Goal: Information Seeking & Learning: Learn about a topic

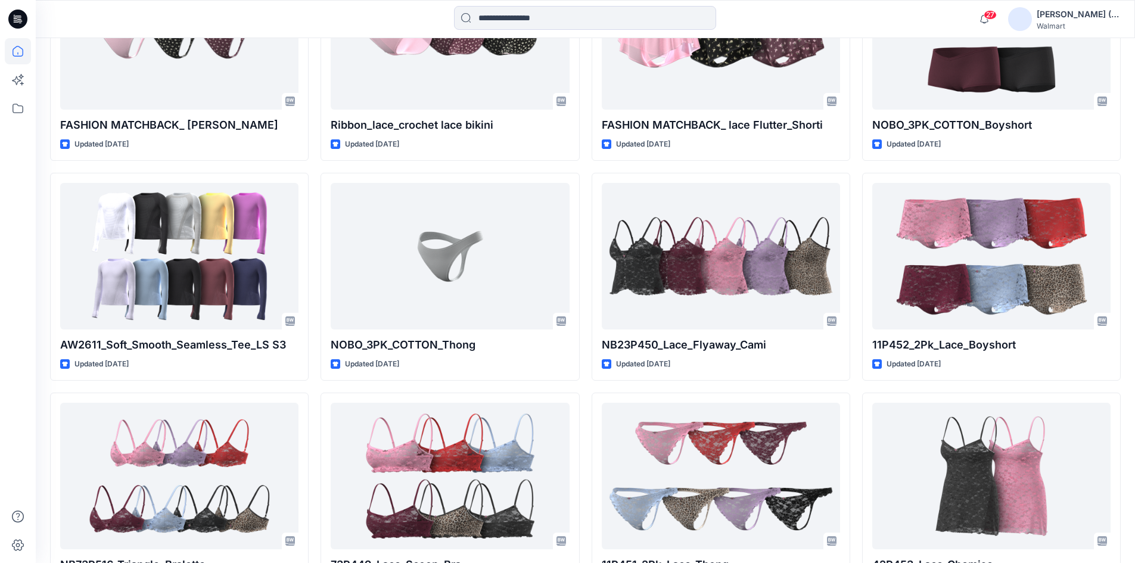
scroll to position [2436, 0]
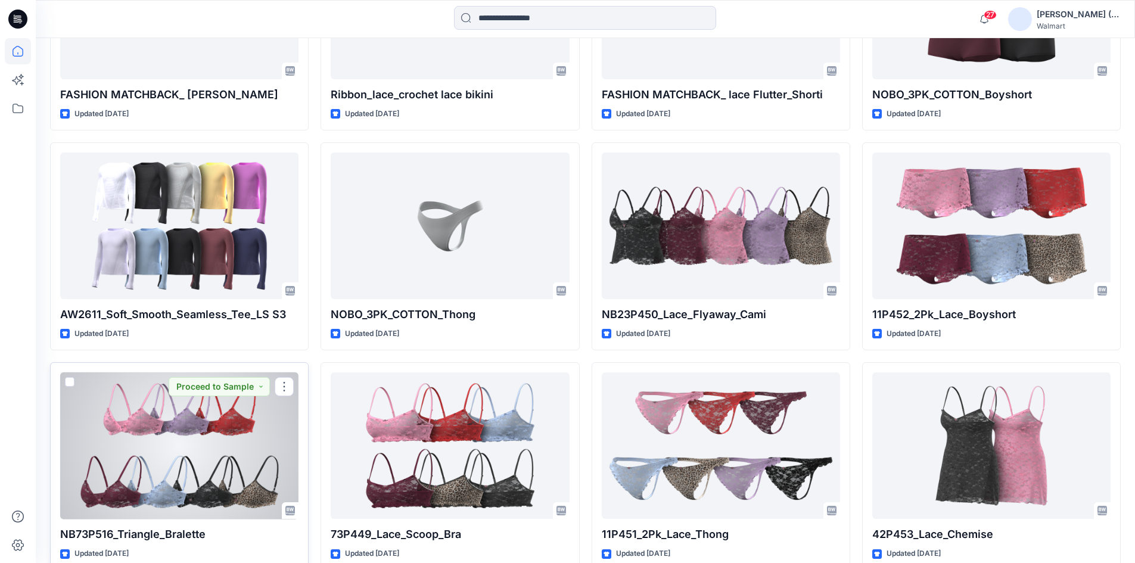
click at [200, 453] on div at bounding box center [179, 445] width 238 height 147
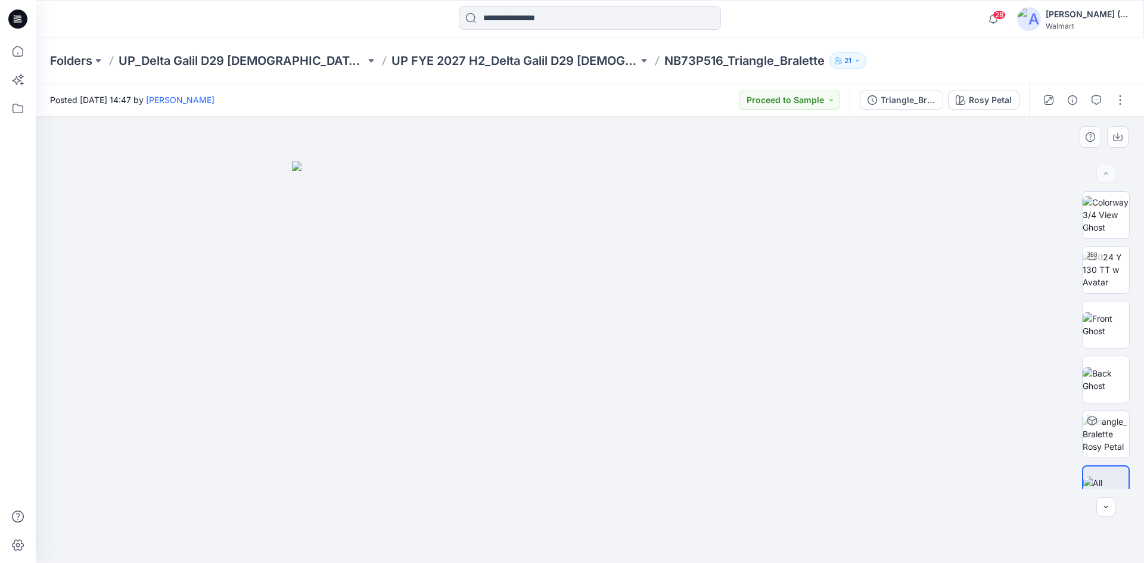
click at [957, 194] on div at bounding box center [590, 340] width 1108 height 446
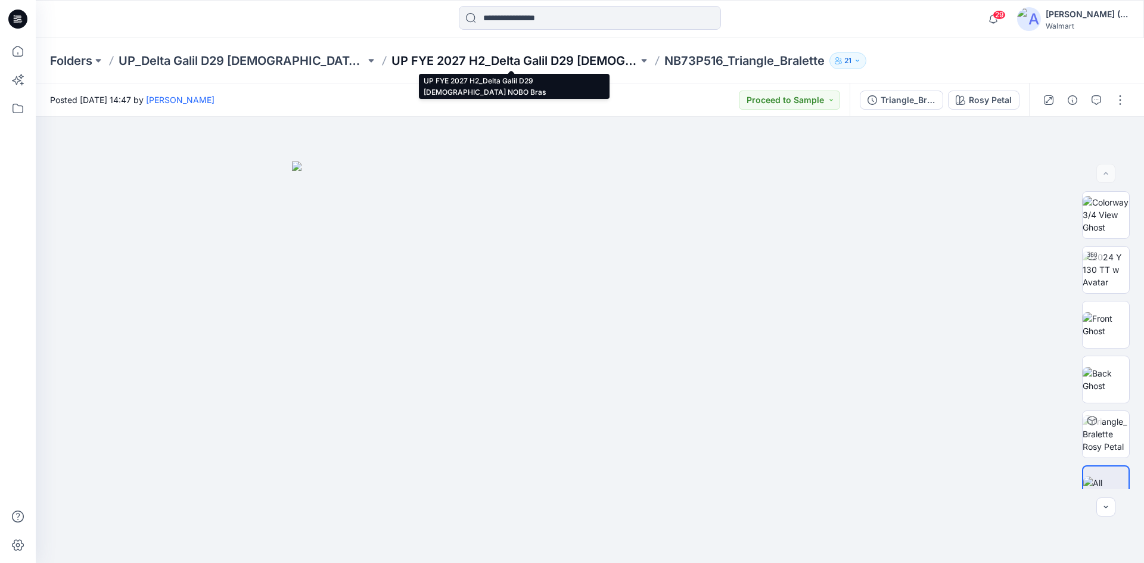
click at [595, 61] on p "UP FYE 2027 H2_Delta Galil D29 [DEMOGRAPHIC_DATA] NOBO Bras" at bounding box center [514, 60] width 247 height 17
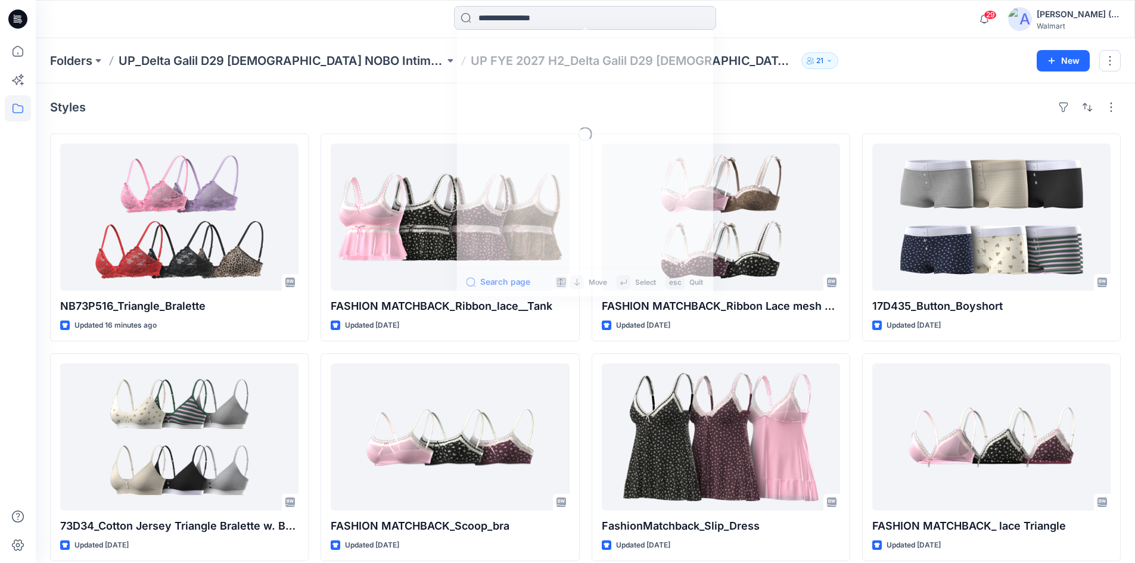
click at [545, 21] on input at bounding box center [585, 18] width 262 height 24
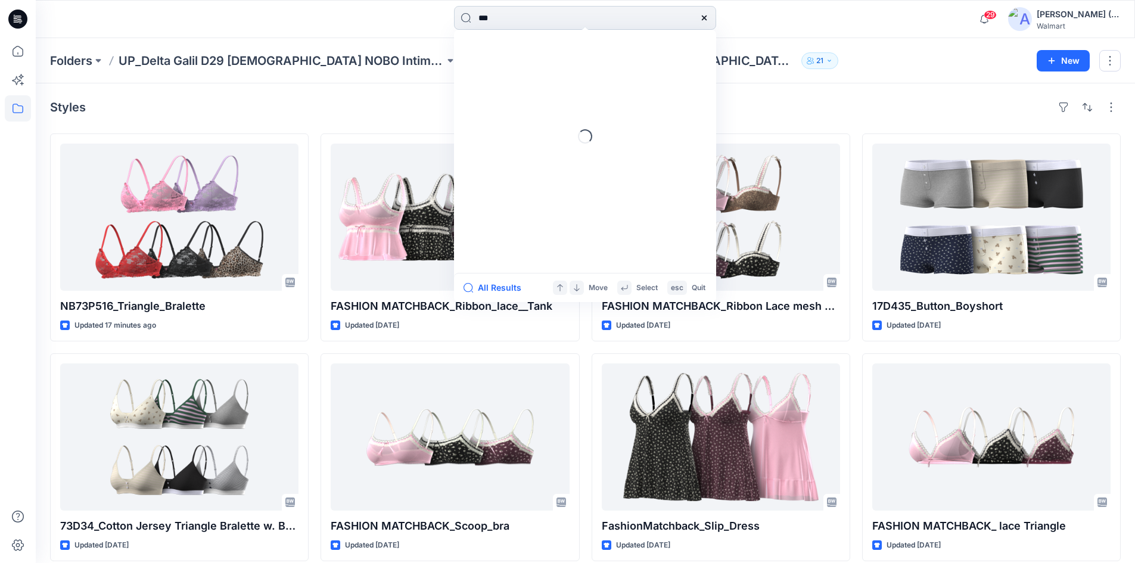
type input "***"
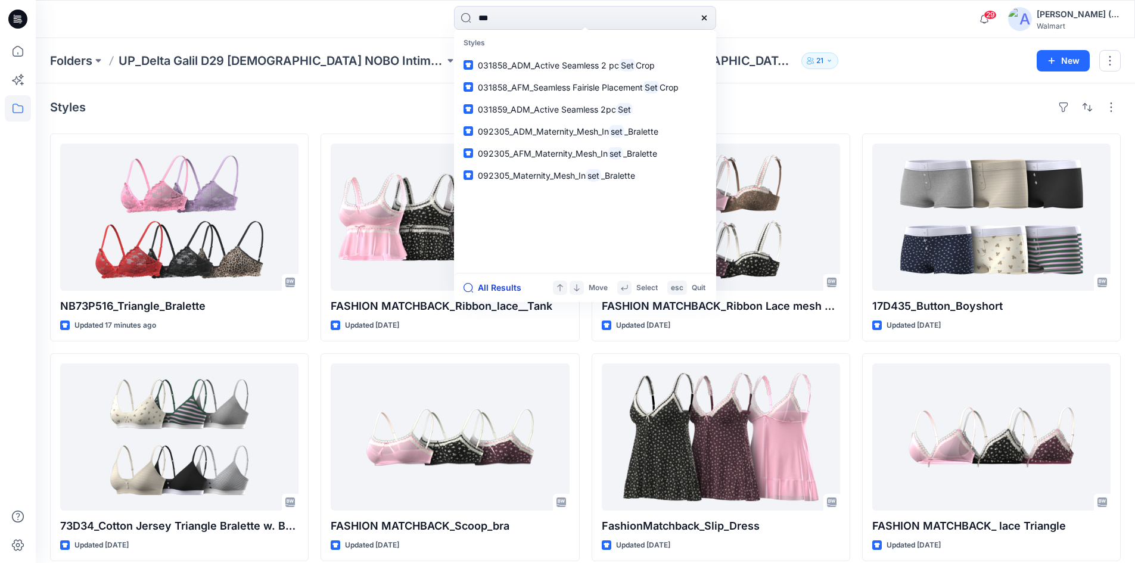
click at [509, 285] on button "All Results" at bounding box center [496, 288] width 66 height 14
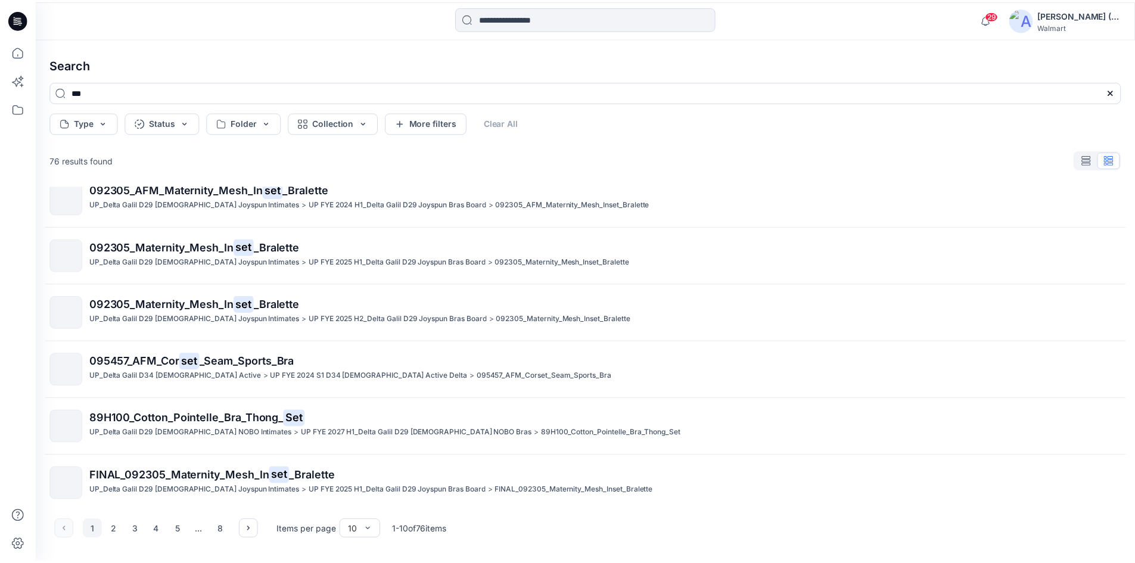
scroll to position [252, 0]
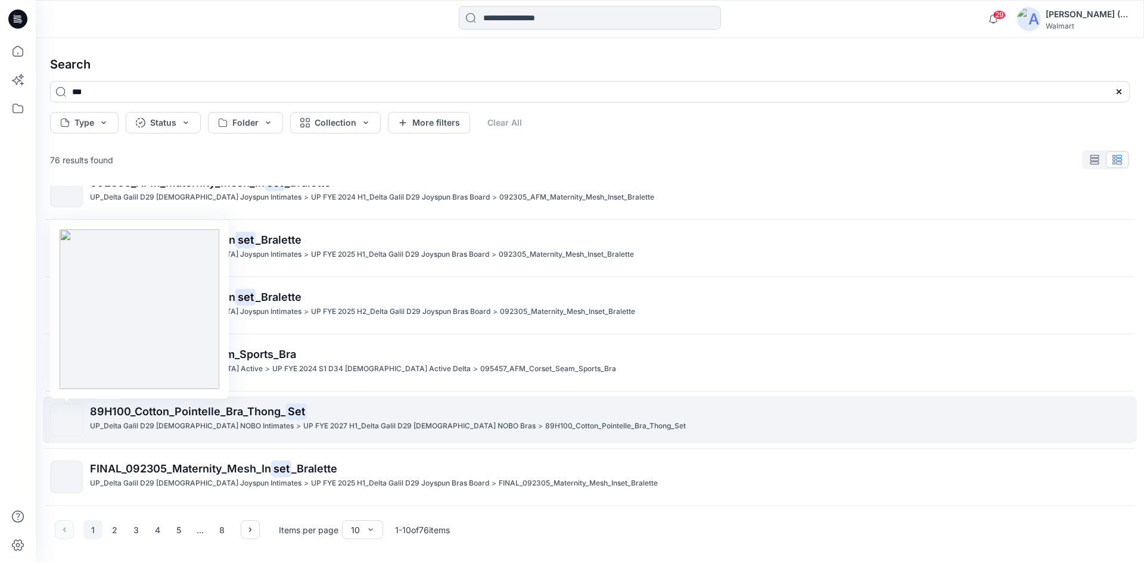
click at [67, 420] on img at bounding box center [67, 420] width 0 height 0
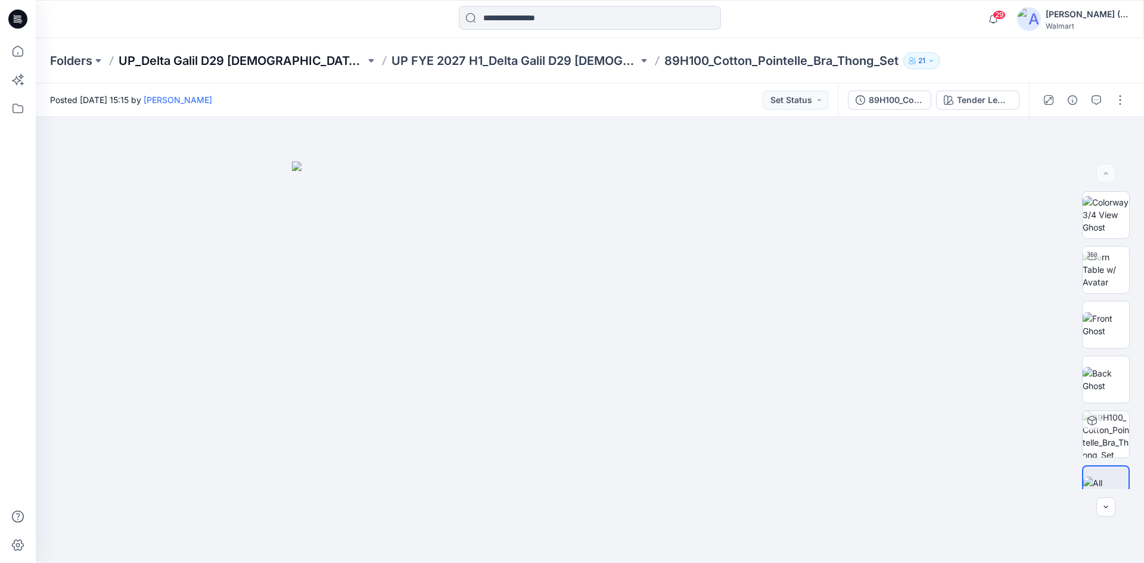
click at [194, 63] on p "UP_Delta Galil D29 [DEMOGRAPHIC_DATA] NOBO Intimates" at bounding box center [242, 60] width 247 height 17
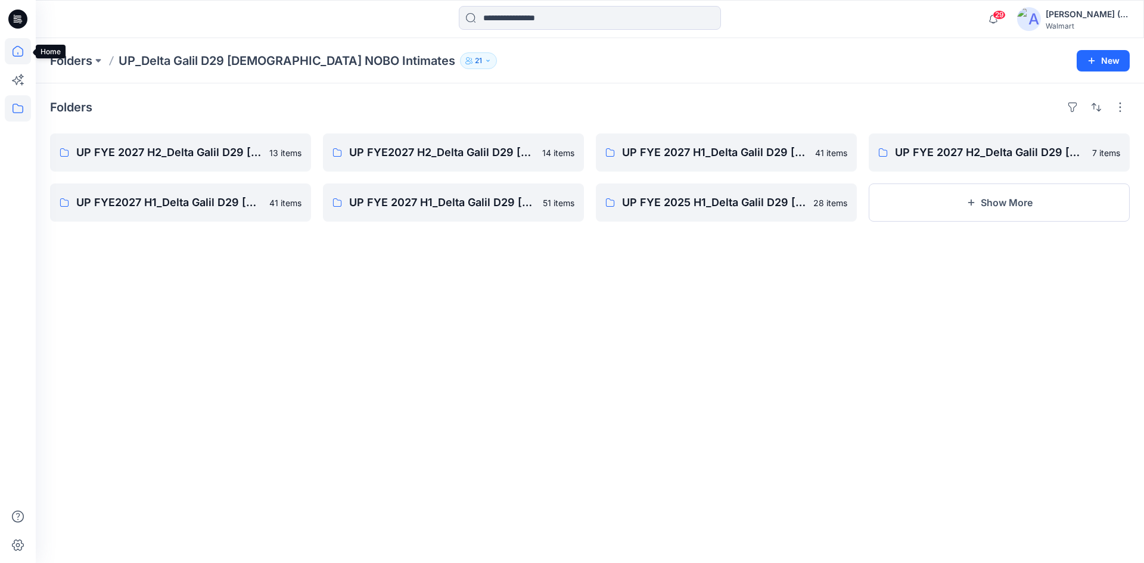
click at [22, 47] on icon at bounding box center [18, 51] width 26 height 26
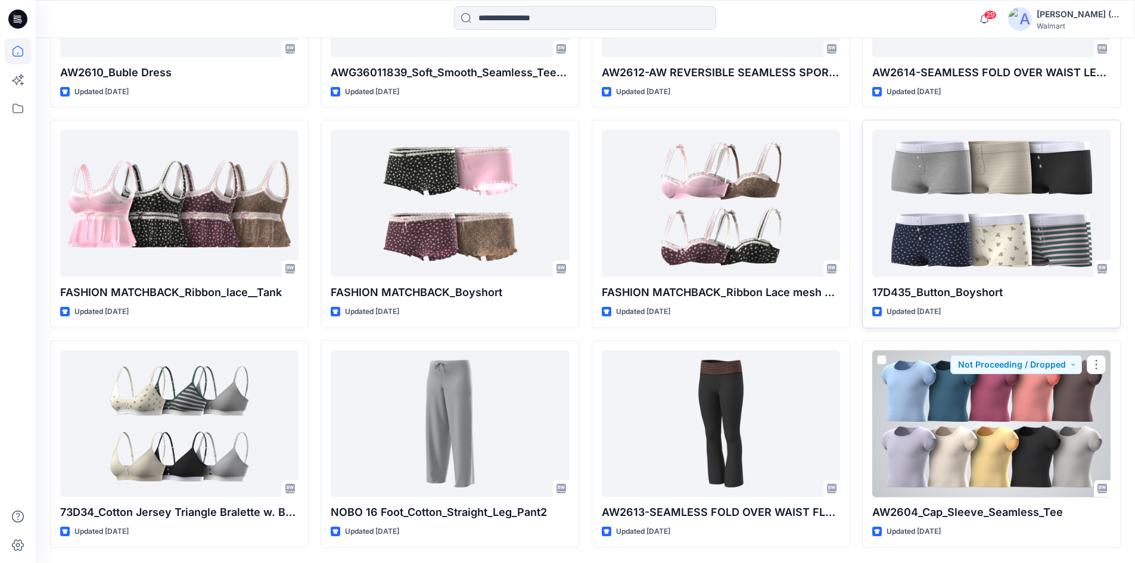
scroll to position [1176, 0]
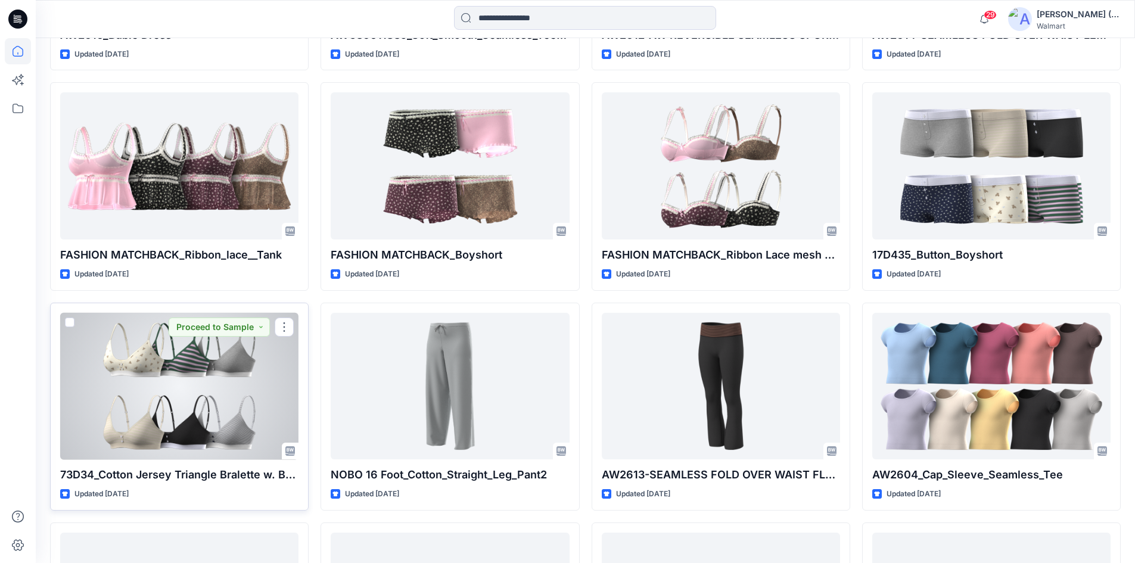
click at [117, 435] on div at bounding box center [179, 386] width 238 height 147
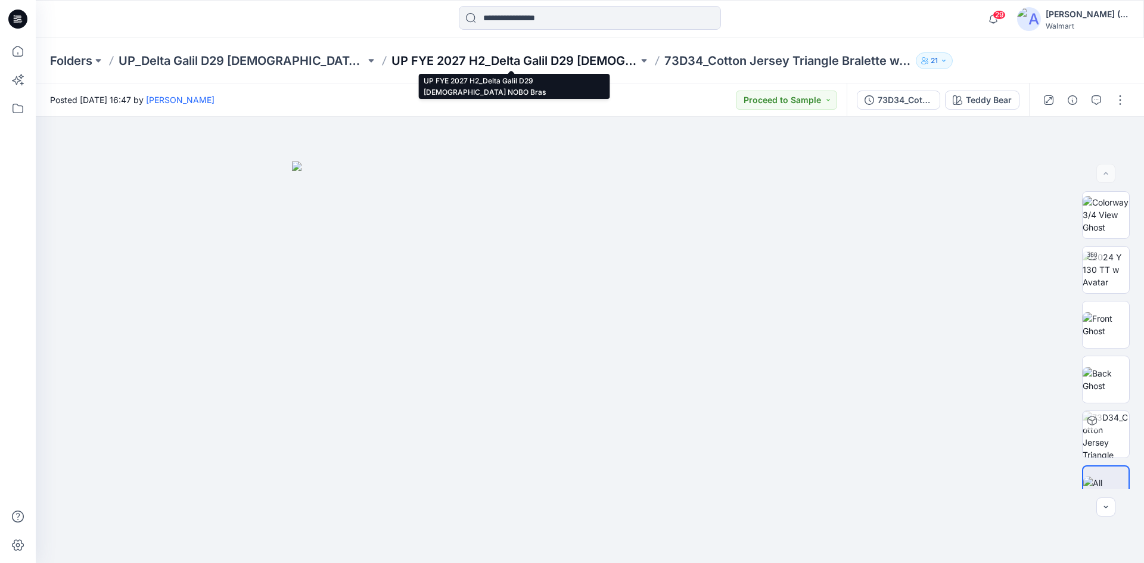
click at [417, 64] on p "UP FYE 2027 H2_Delta Galil D29 [DEMOGRAPHIC_DATA] NOBO Bras" at bounding box center [514, 60] width 247 height 17
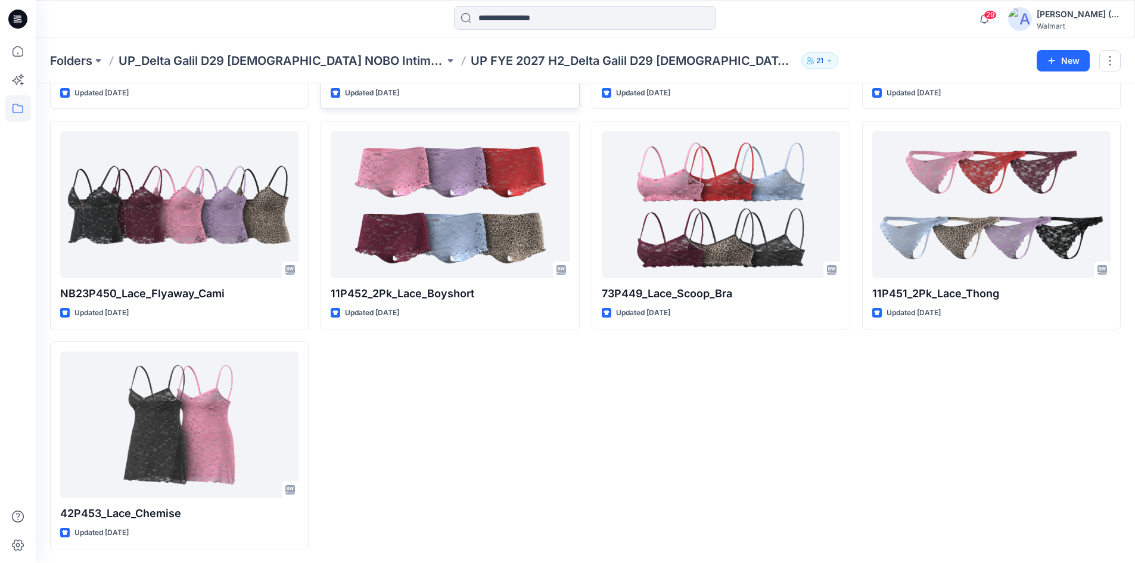
scroll to position [453, 0]
click at [24, 50] on icon at bounding box center [18, 51] width 26 height 26
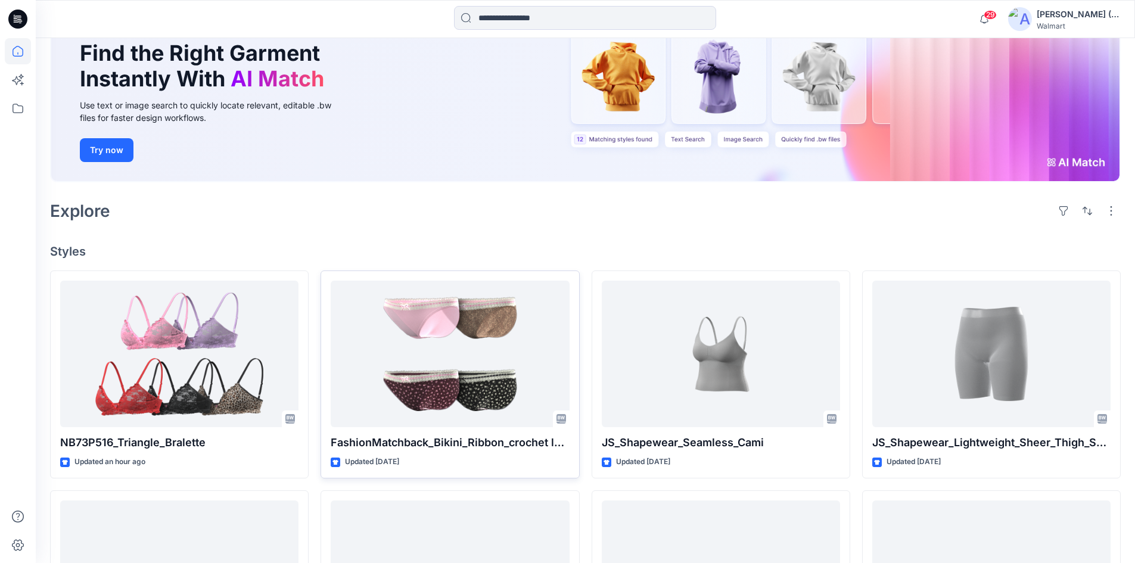
scroll to position [114, 0]
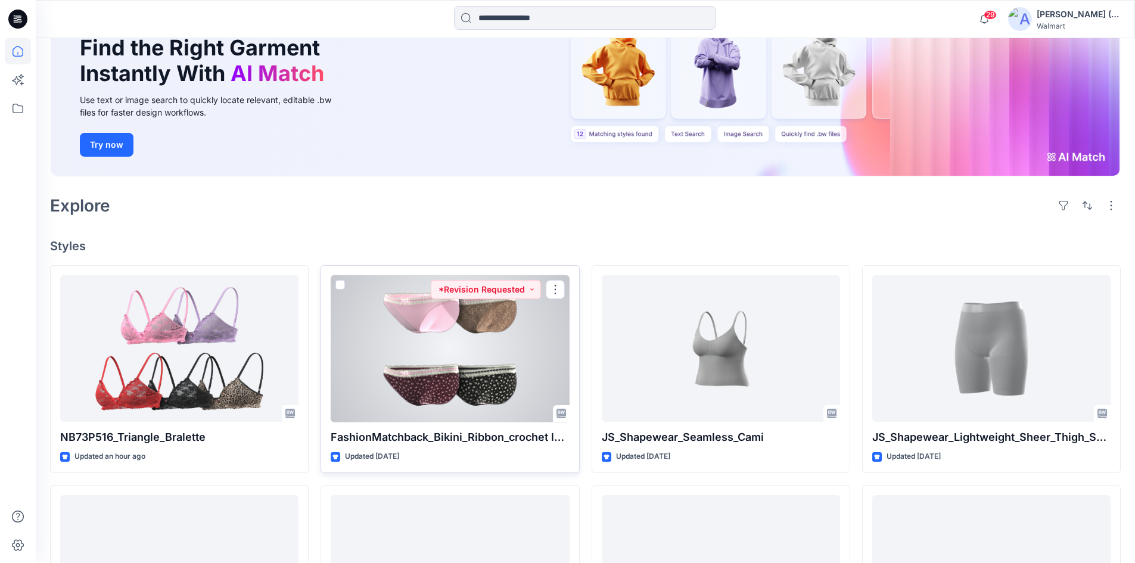
click at [455, 350] on div at bounding box center [450, 348] width 238 height 147
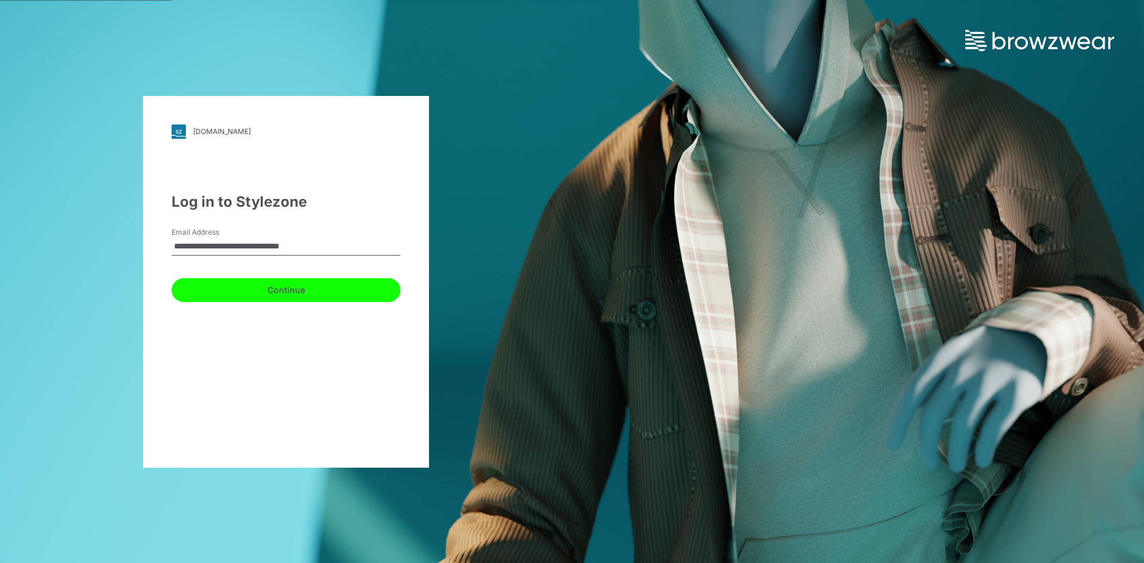
click at [262, 294] on button "Continue" at bounding box center [286, 290] width 229 height 24
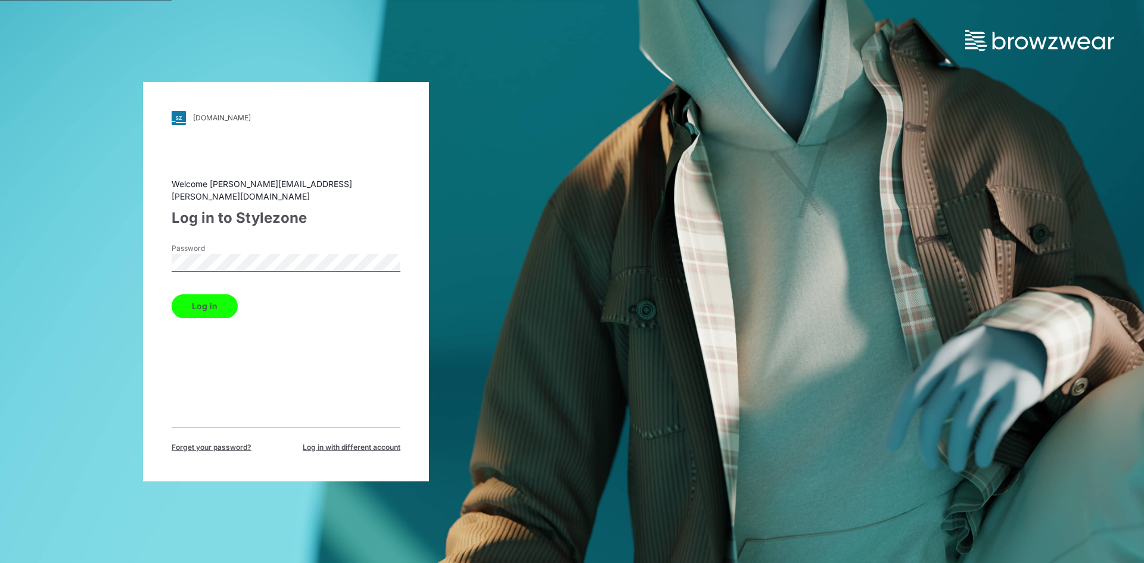
click at [224, 298] on button "Log in" at bounding box center [205, 306] width 66 height 24
